Goal: Task Accomplishment & Management: Complete application form

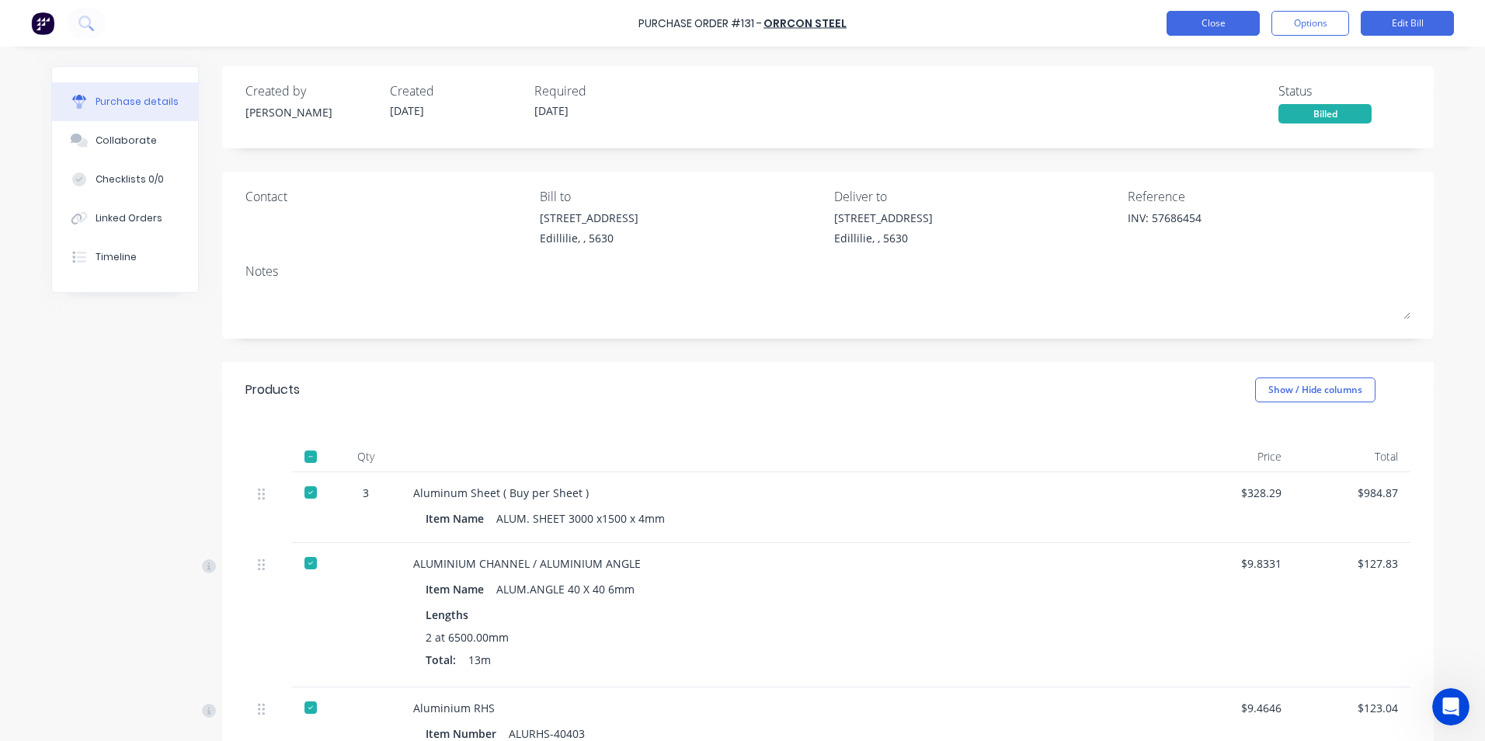
click at [1211, 25] on button "Close" at bounding box center [1213, 23] width 93 height 25
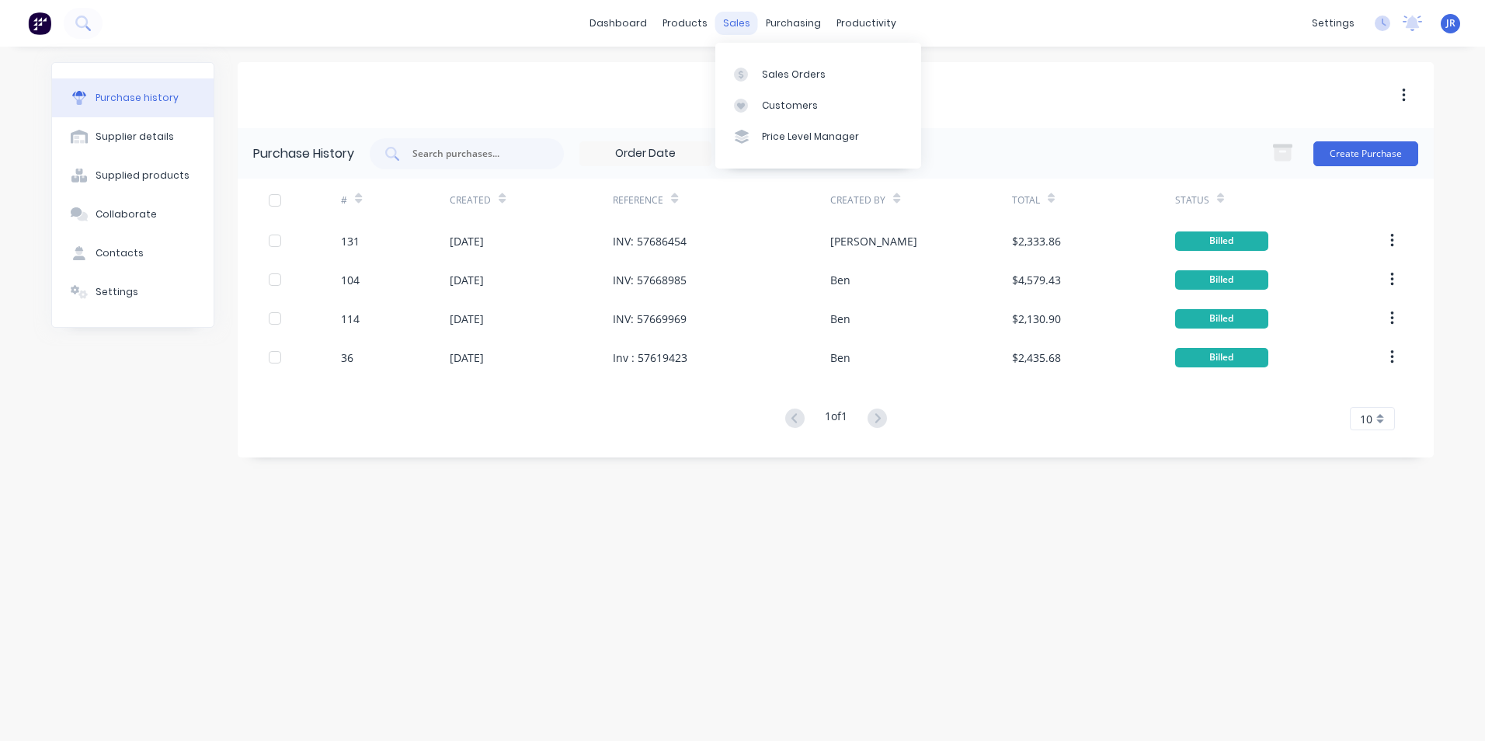
click at [728, 22] on div "sales" at bounding box center [737, 23] width 43 height 23
click at [777, 72] on div "Sales Orders" at bounding box center [794, 75] width 64 height 14
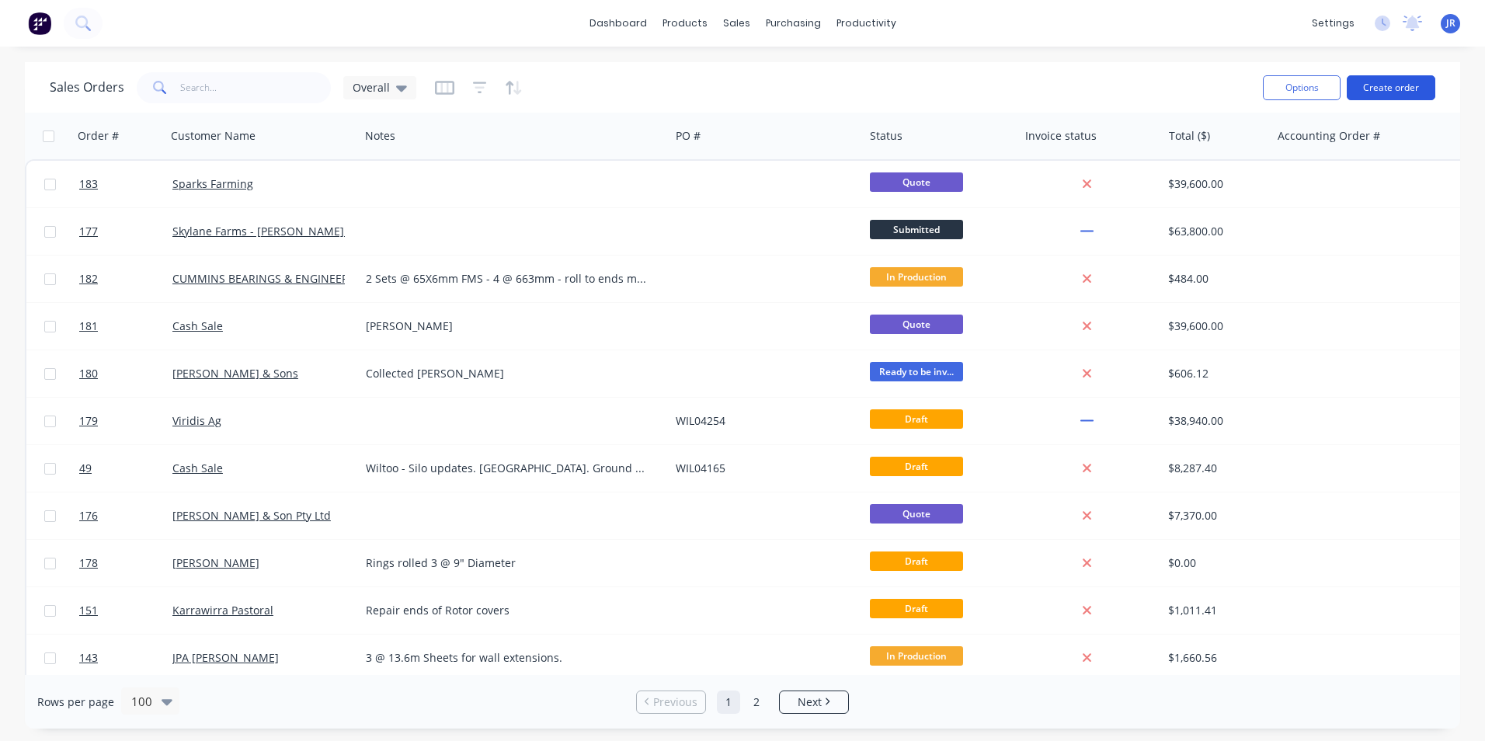
click at [1391, 82] on button "Create order" at bounding box center [1391, 87] width 89 height 25
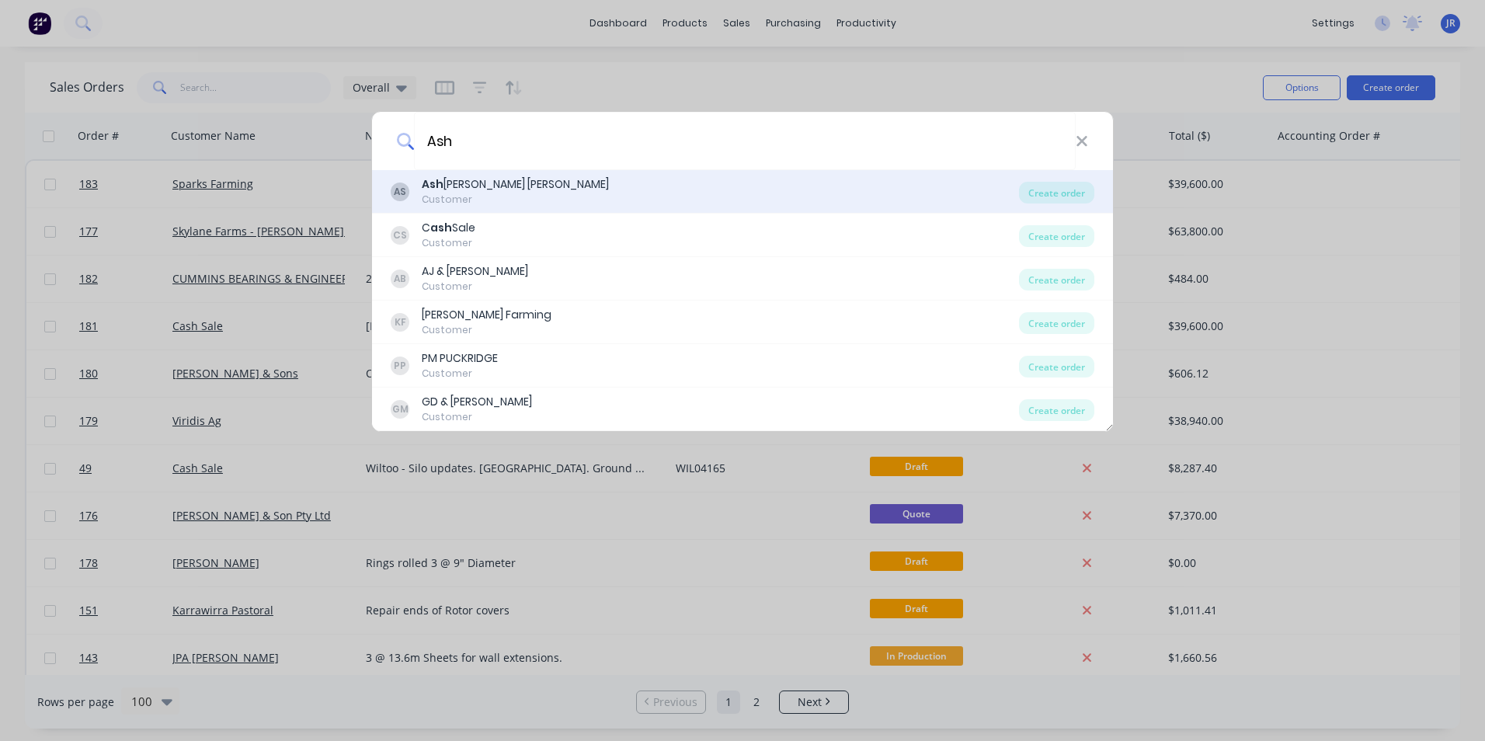
type input "Ash"
click at [500, 187] on div "Ash ley Stephens" at bounding box center [515, 184] width 187 height 16
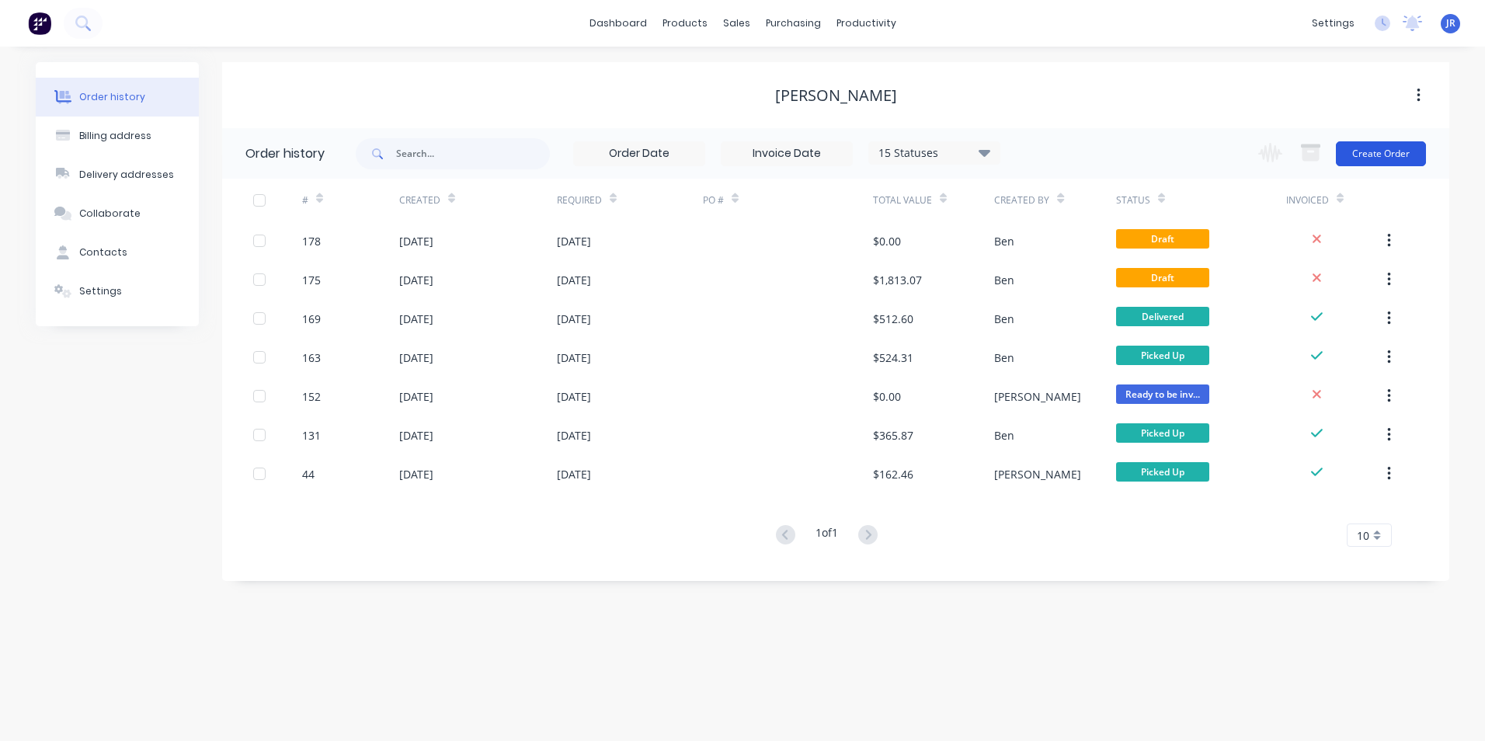
click at [1365, 156] on button "Create Order" at bounding box center [1381, 153] width 90 height 25
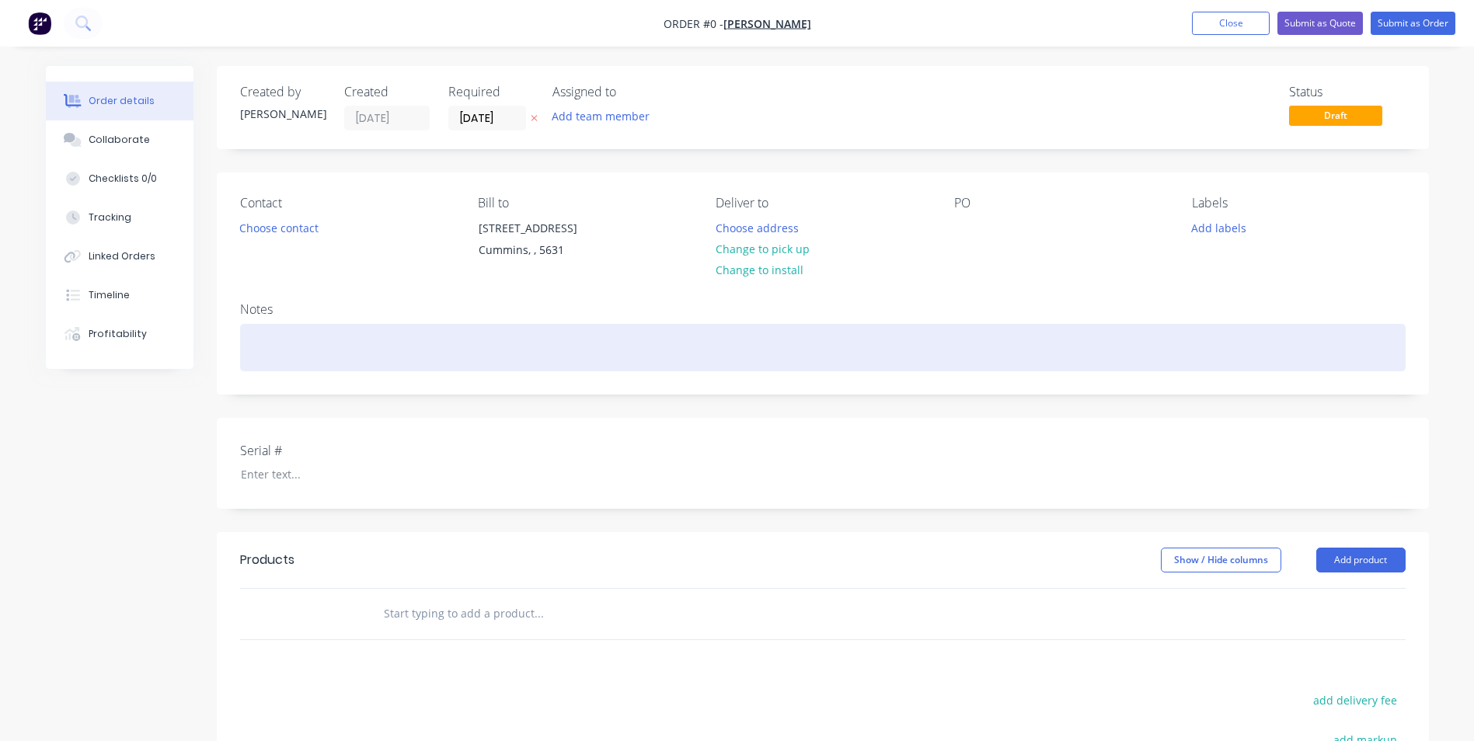
click at [319, 348] on div at bounding box center [822, 347] width 1165 height 47
click at [251, 349] on div "Tray Sides" at bounding box center [822, 347] width 1165 height 47
click at [462, 352] on div "Truck/Ute Tray Sides" at bounding box center [822, 347] width 1165 height 47
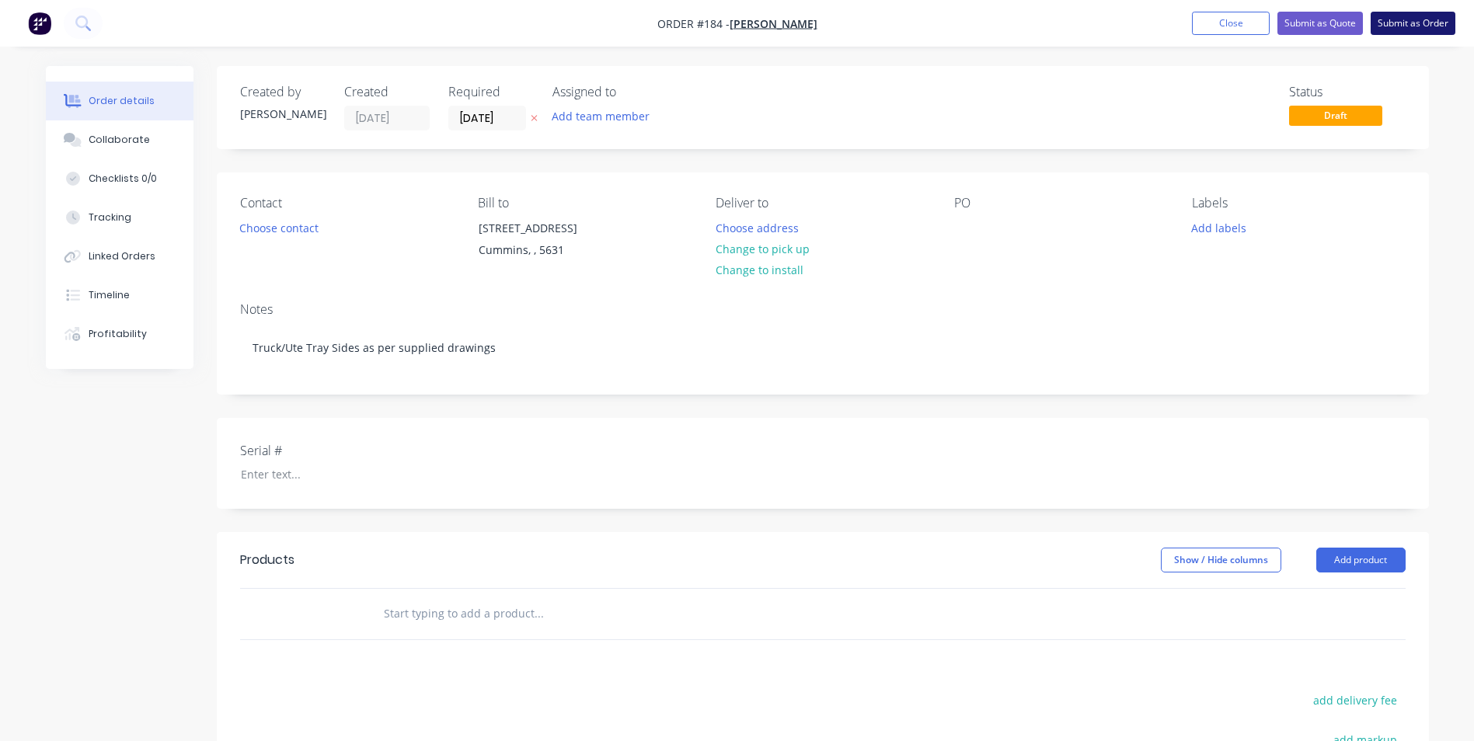
click at [1402, 19] on button "Submit as Order" at bounding box center [1412, 23] width 85 height 23
